Goal: Transaction & Acquisition: Purchase product/service

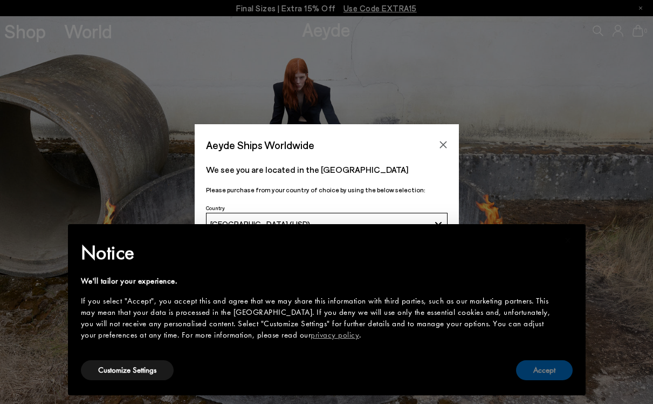
click at [538, 360] on button "Accept" at bounding box center [544, 370] width 57 height 20
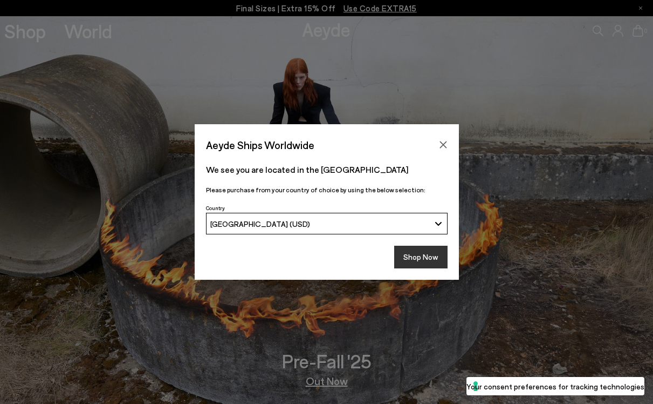
click at [410, 257] on button "Shop Now" at bounding box center [420, 257] width 53 height 23
click at [420, 258] on button "Shop Now" at bounding box center [420, 257] width 53 height 23
click at [408, 260] on button "Shop Now" at bounding box center [420, 257] width 53 height 23
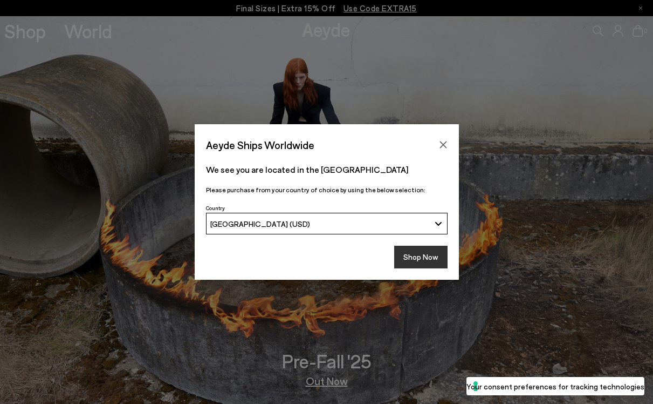
click at [408, 260] on button "Shop Now" at bounding box center [420, 257] width 53 height 23
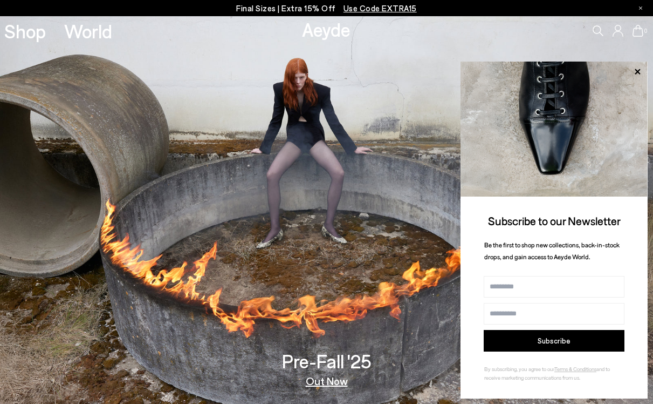
click at [394, 5] on span "Use Code EXTRA15" at bounding box center [380, 8] width 73 height 10
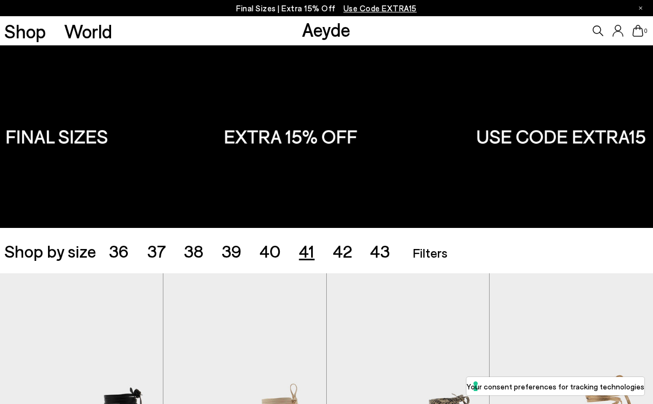
click at [309, 254] on span "41" at bounding box center [307, 250] width 16 height 21
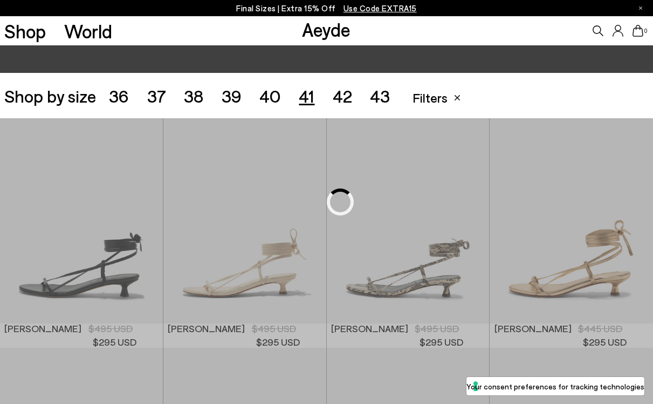
scroll to position [182, 0]
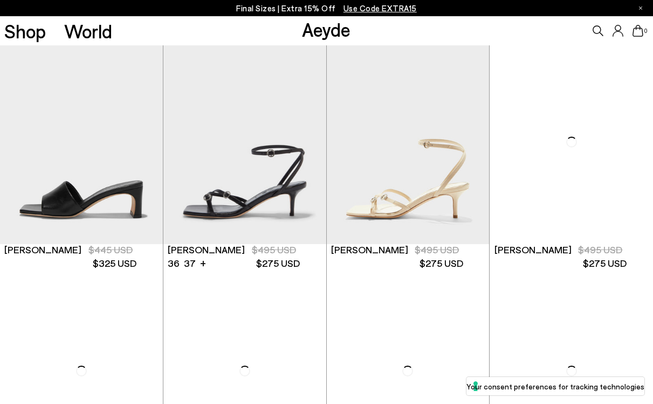
scroll to position [485, 0]
